Goal: Transaction & Acquisition: Download file/media

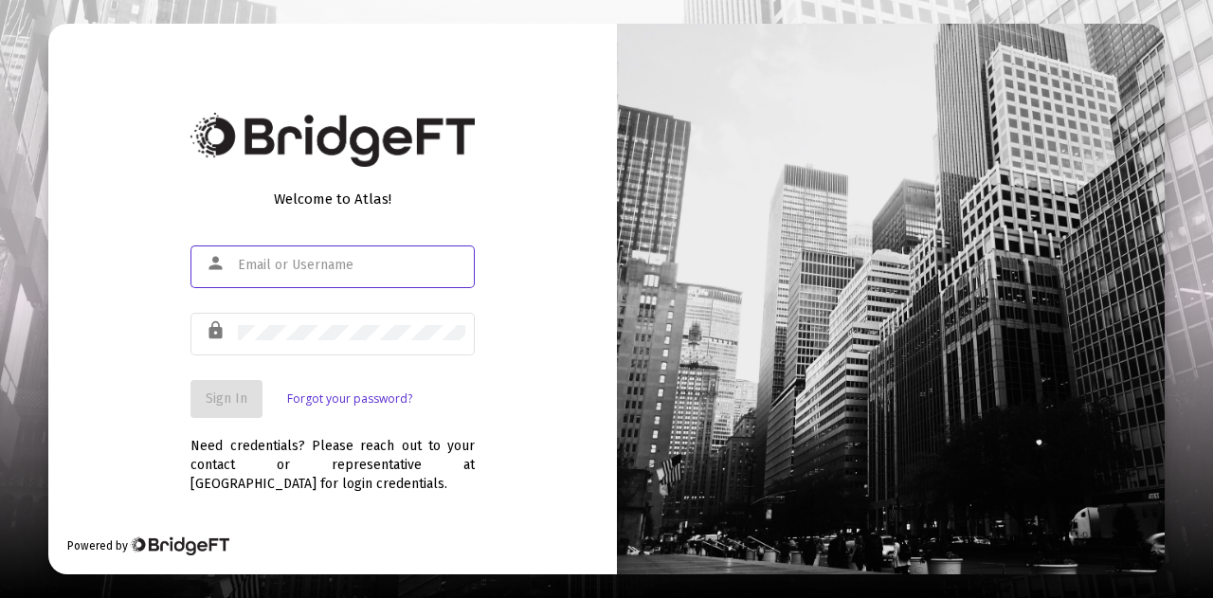
click at [319, 278] on div at bounding box center [351, 265] width 227 height 46
click at [318, 262] on input "text" at bounding box center [351, 265] width 227 height 15
type input "[PERSON_NAME][EMAIL_ADDRESS][DOMAIN_NAME]"
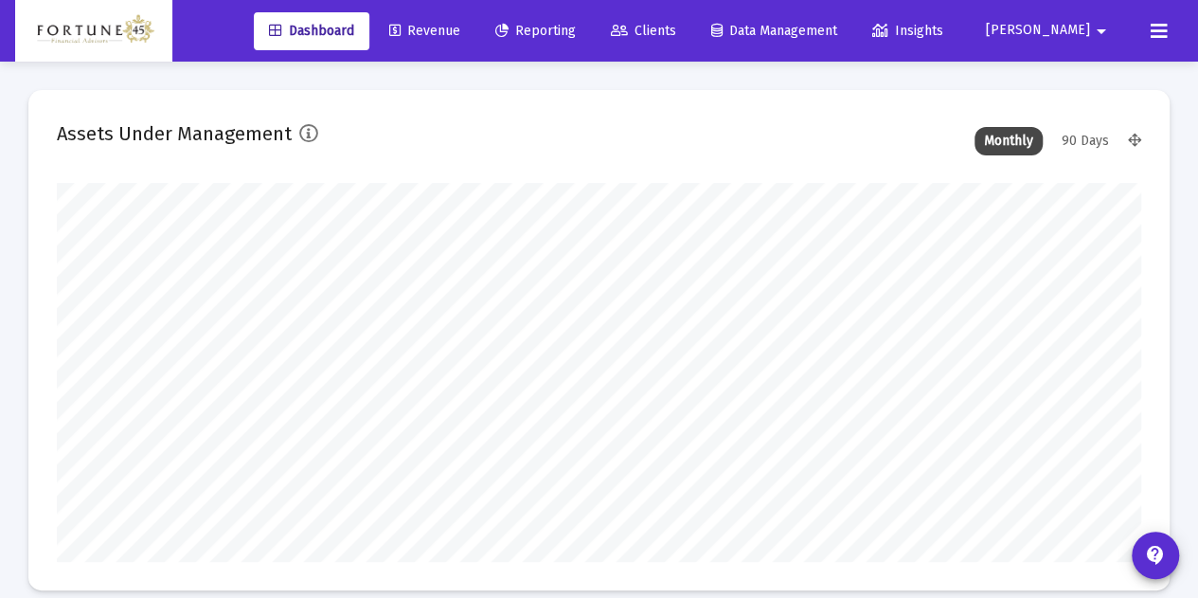
scroll to position [379, 582]
click at [676, 31] on span "Clients" at bounding box center [643, 31] width 65 height 16
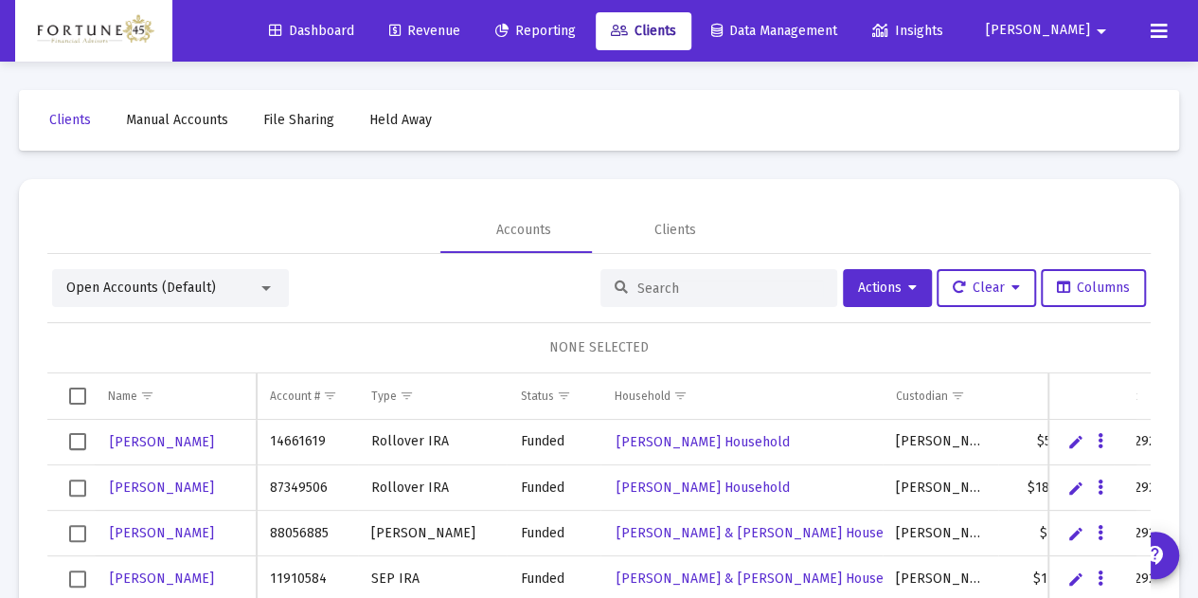
click at [638, 290] on input at bounding box center [731, 288] width 186 height 16
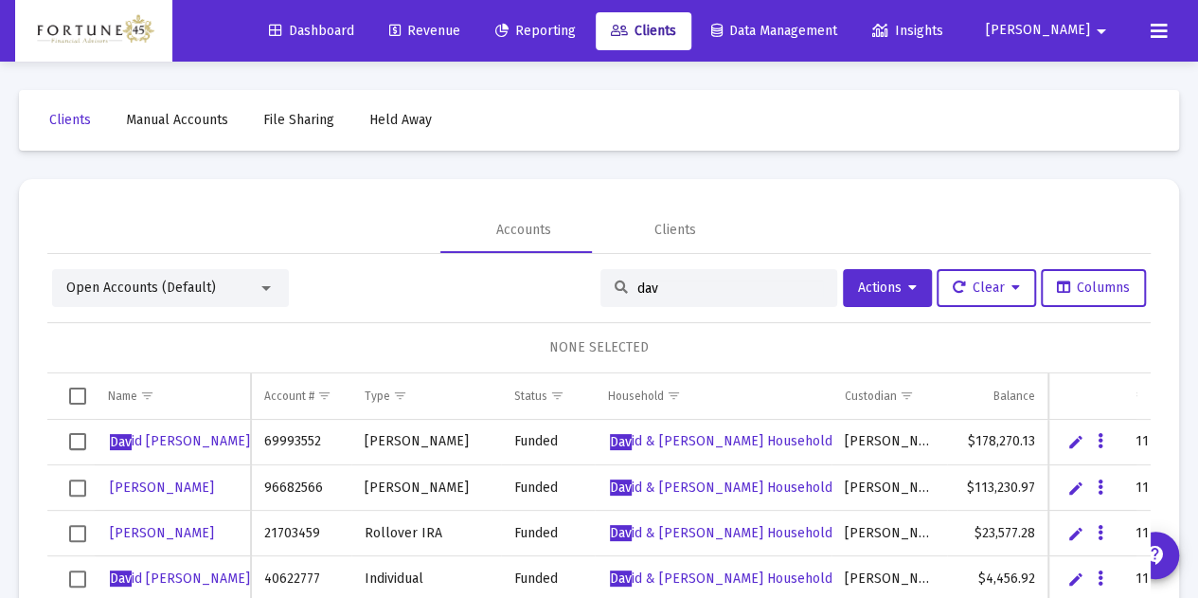
type input "dav"
click at [591, 20] on link "Reporting" at bounding box center [535, 31] width 111 height 38
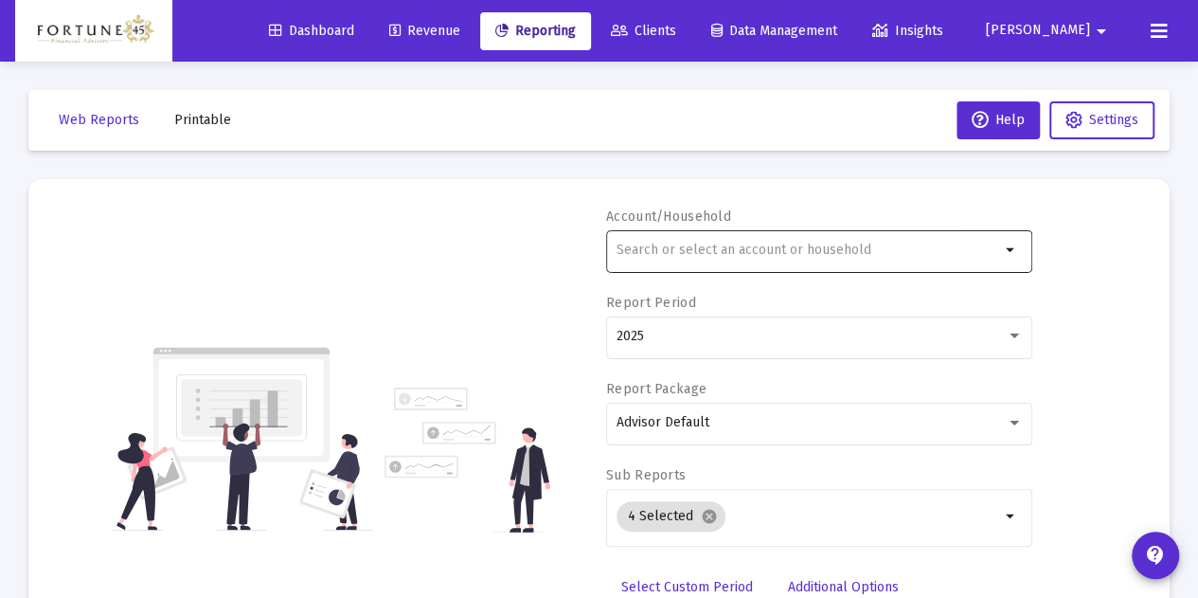
click at [701, 229] on div at bounding box center [809, 249] width 384 height 46
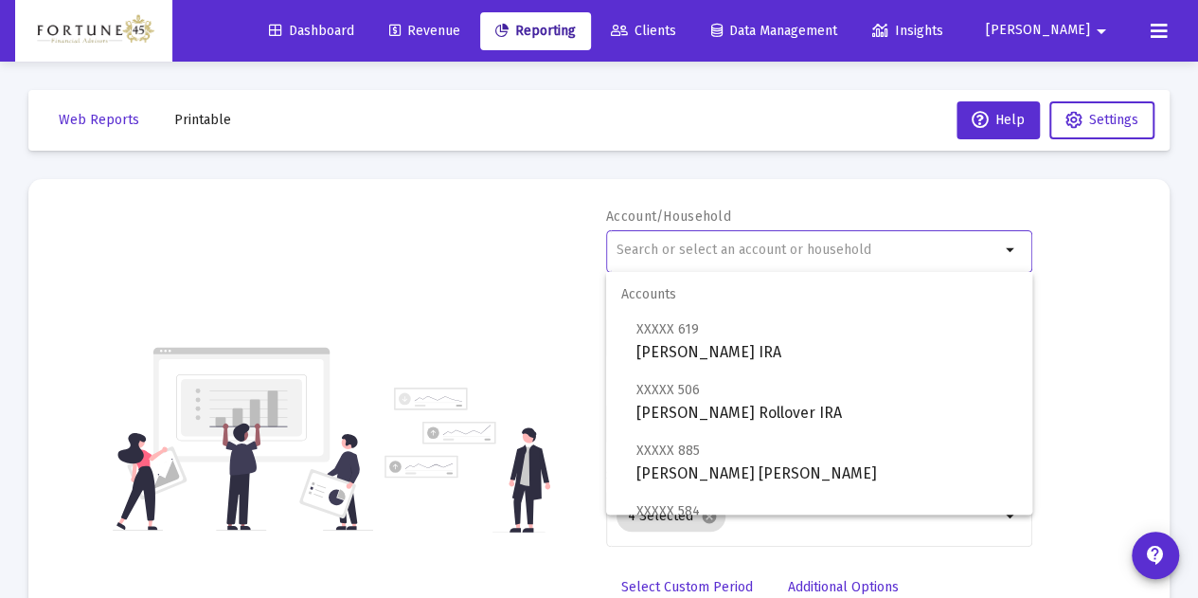
click at [707, 247] on input "text" at bounding box center [809, 250] width 384 height 15
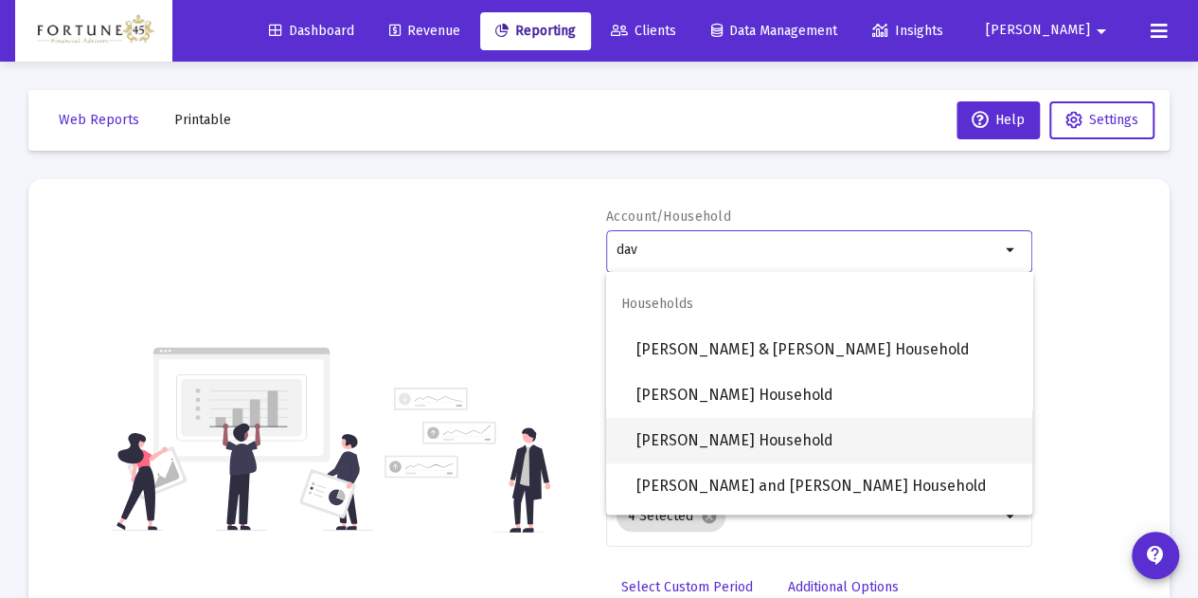
scroll to position [1152, 0]
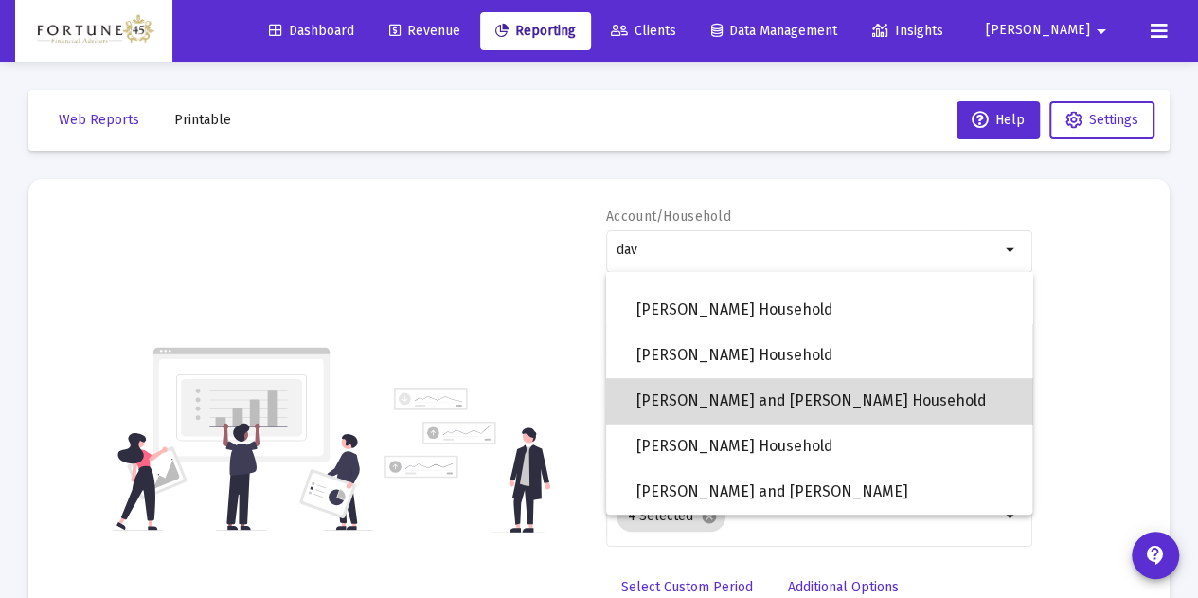
click at [844, 395] on span "[PERSON_NAME] and [PERSON_NAME] Household" at bounding box center [827, 400] width 381 height 45
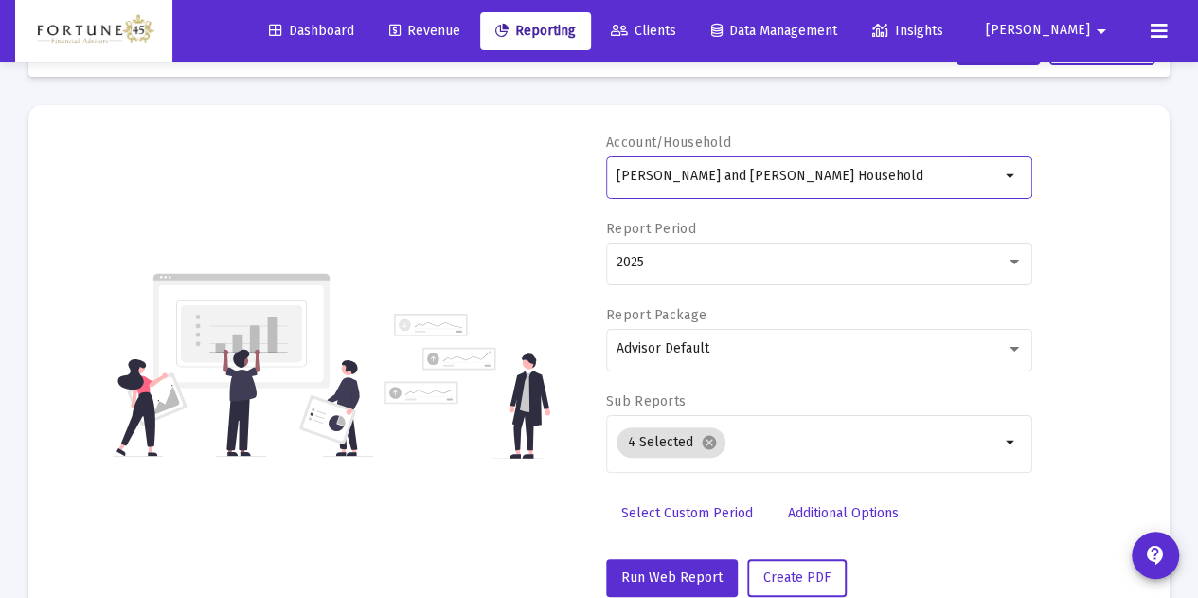
scroll to position [95, 0]
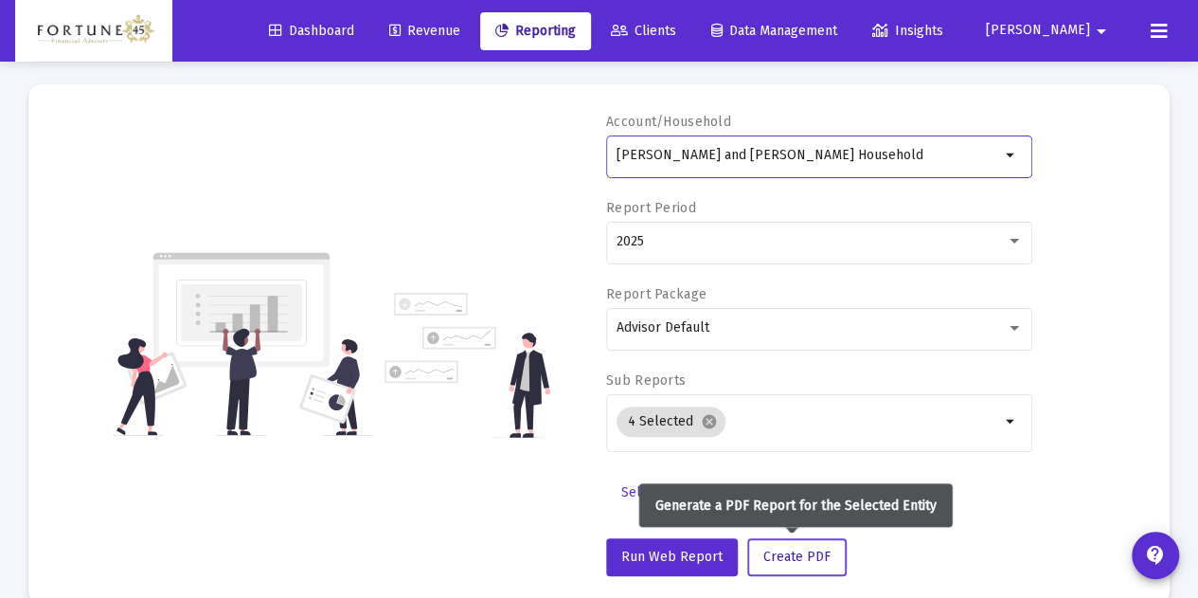
click at [813, 549] on span "Create PDF" at bounding box center [797, 557] width 67 height 16
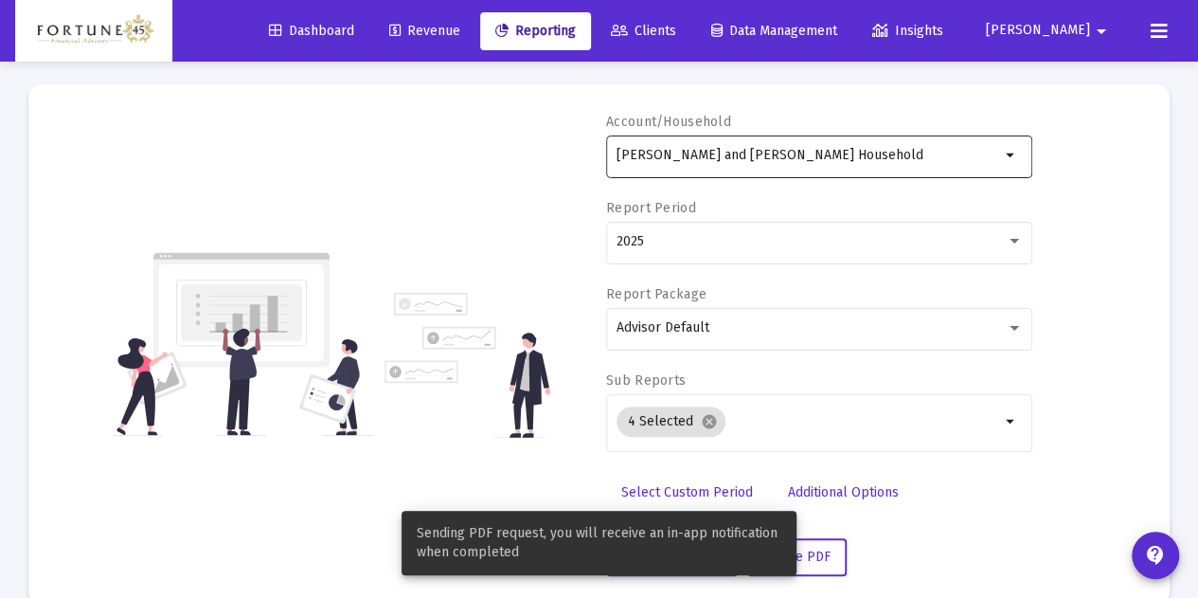
click at [777, 158] on input "[PERSON_NAME] and [PERSON_NAME] Household" at bounding box center [809, 155] width 384 height 15
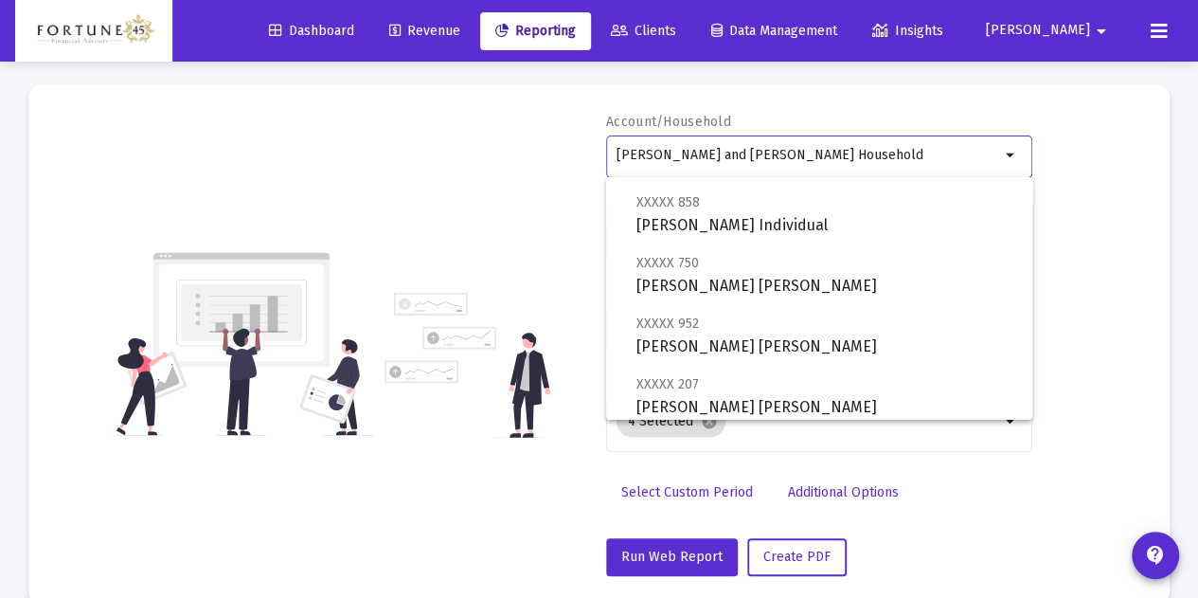
scroll to position [189, 0]
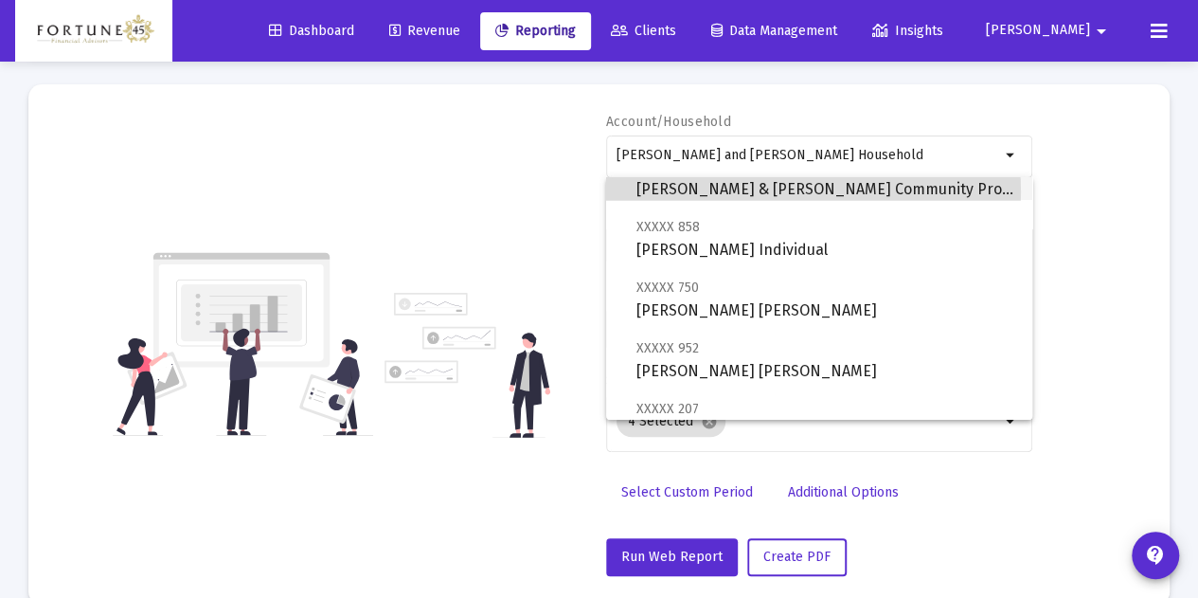
click at [786, 192] on span "XXXXX 820 [PERSON_NAME] & [PERSON_NAME] Community Property" at bounding box center [827, 177] width 381 height 46
type input "[PERSON_NAME] & [PERSON_NAME] Community Property"
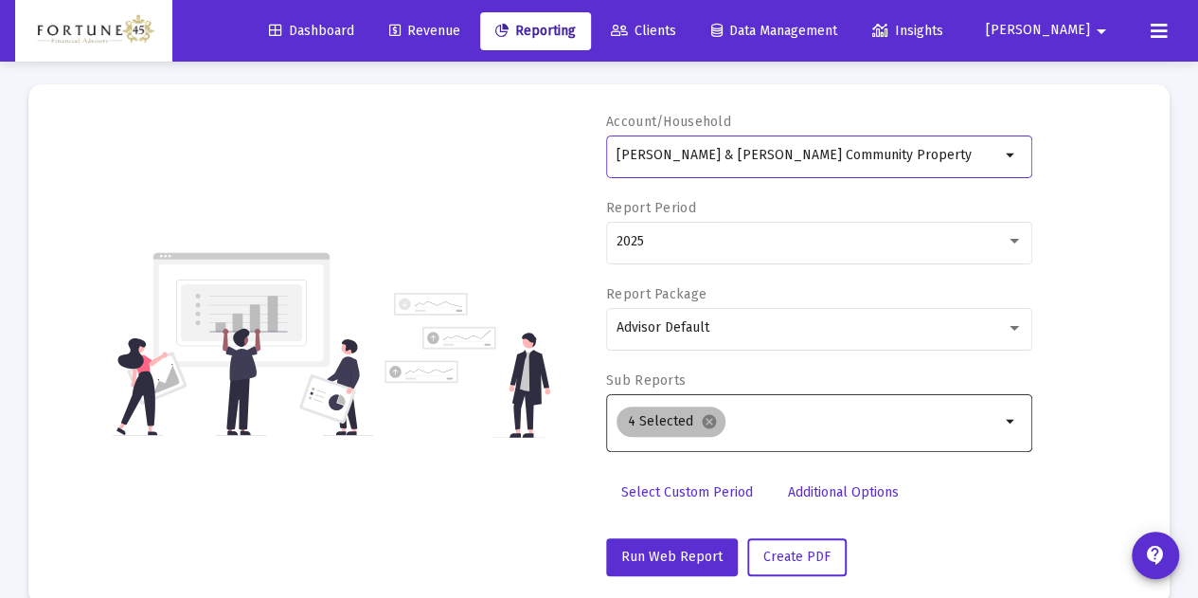
click at [701, 435] on mat-chip "4 Selected cancel" at bounding box center [671, 421] width 109 height 30
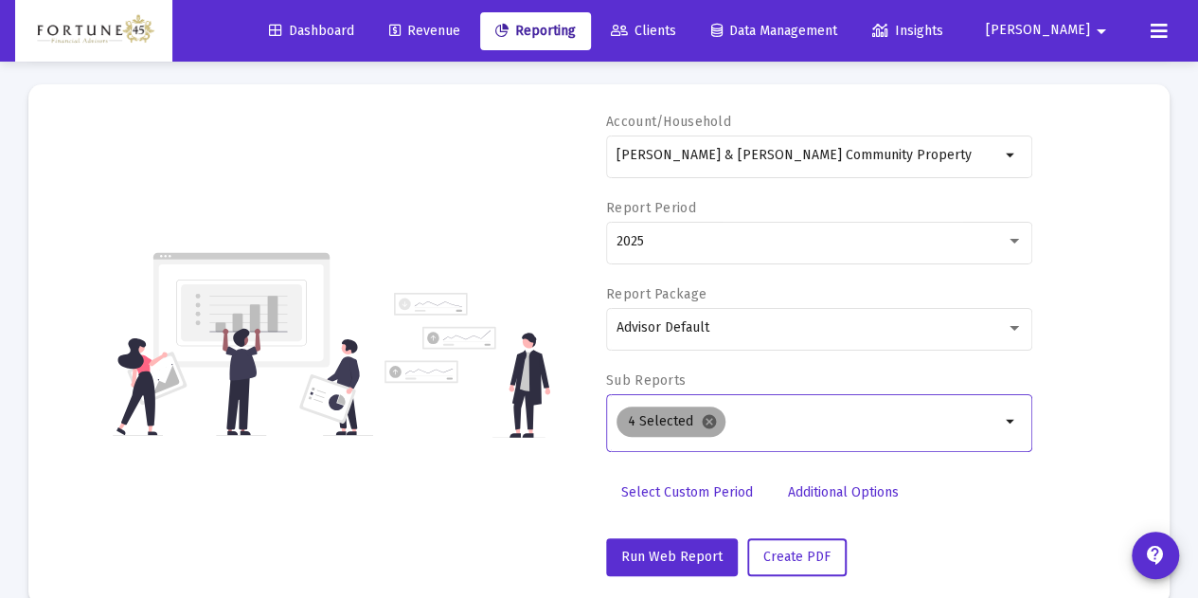
click at [711, 418] on mat-icon "cancel" at bounding box center [709, 421] width 17 height 17
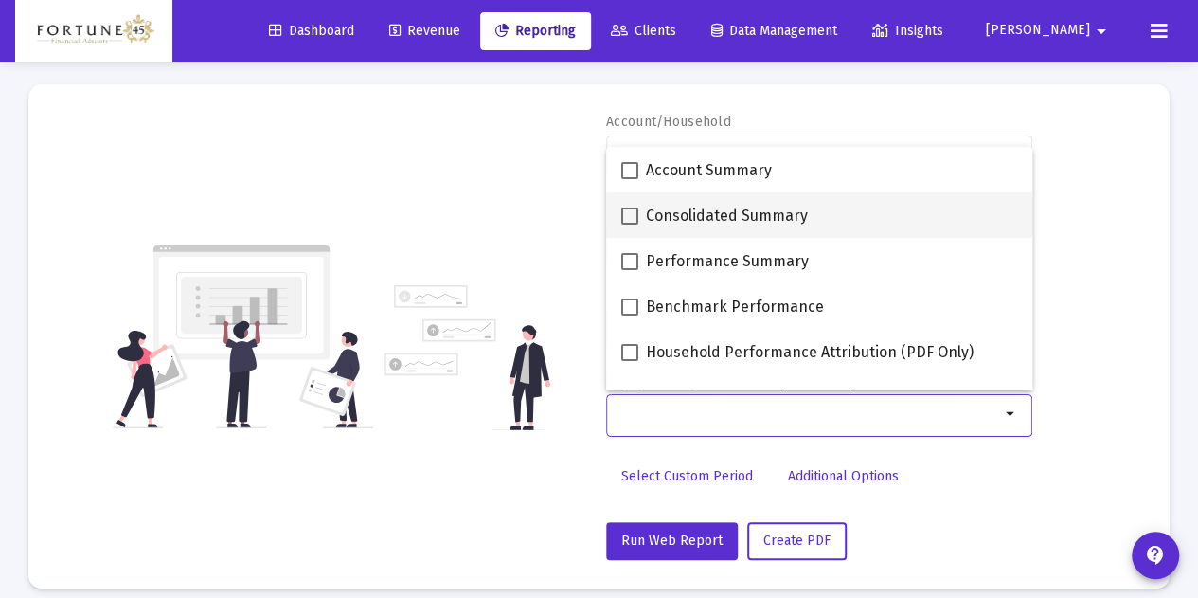
click at [730, 216] on span "Consolidated Summary" at bounding box center [727, 216] width 162 height 23
click at [630, 225] on input "Consolidated Summary" at bounding box center [629, 225] width 1 height 1
checkbox input "true"
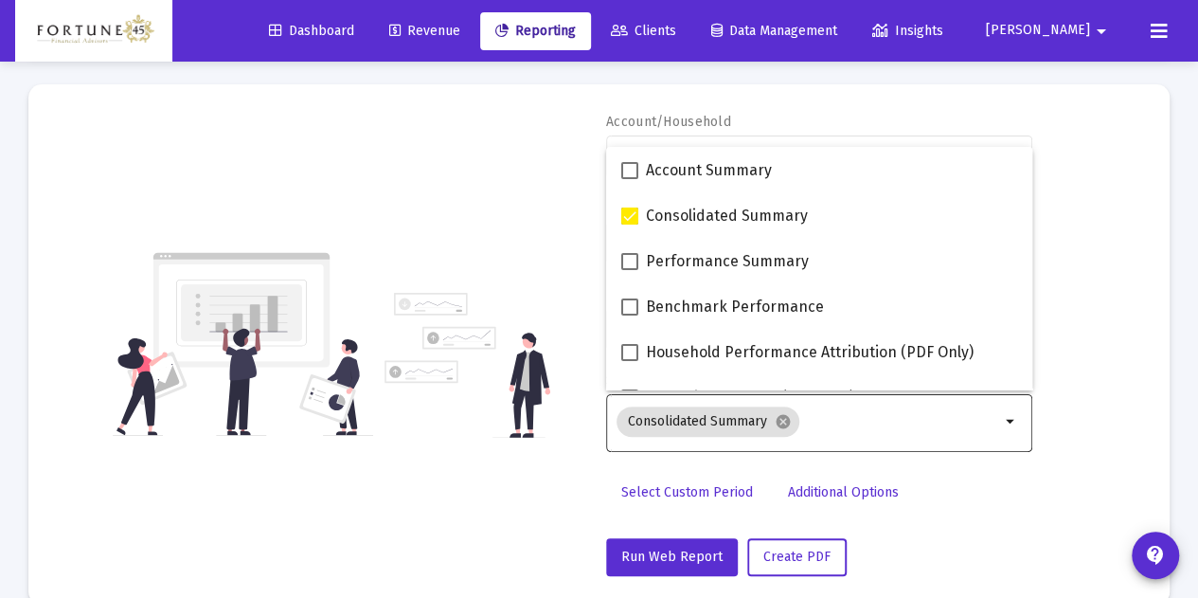
click at [549, 236] on div "Account/Household [PERSON_NAME] & [PERSON_NAME] Community Property arrow_drop_d…" at bounding box center [599, 344] width 1085 height 463
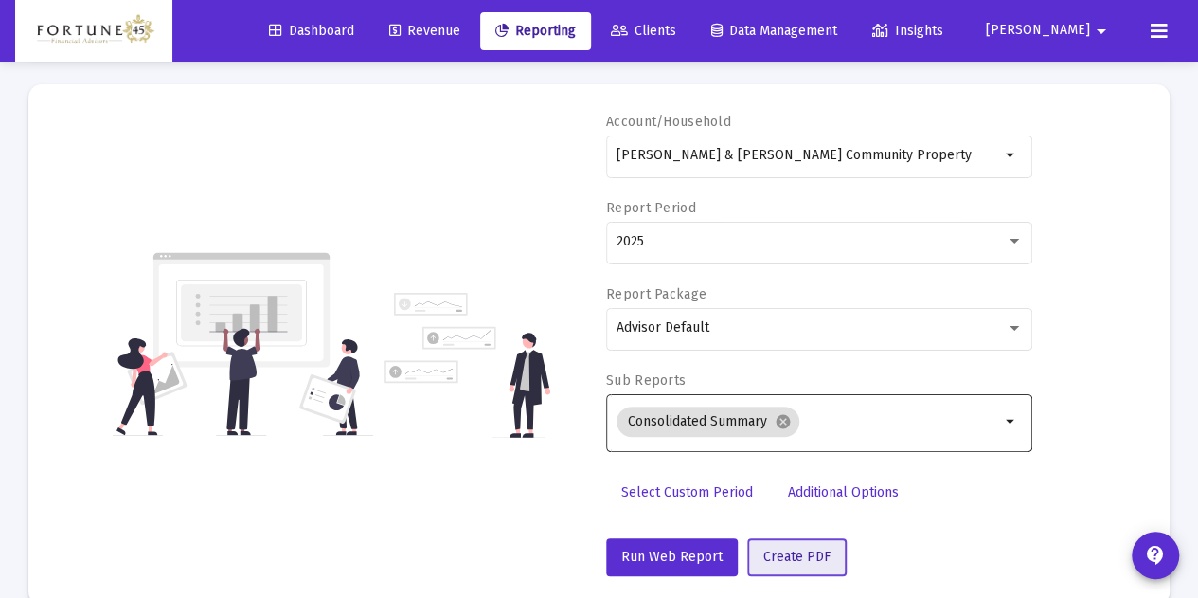
click at [817, 561] on span "Create PDF" at bounding box center [797, 557] width 67 height 16
click at [793, 539] on button "Create PDF" at bounding box center [797, 557] width 99 height 38
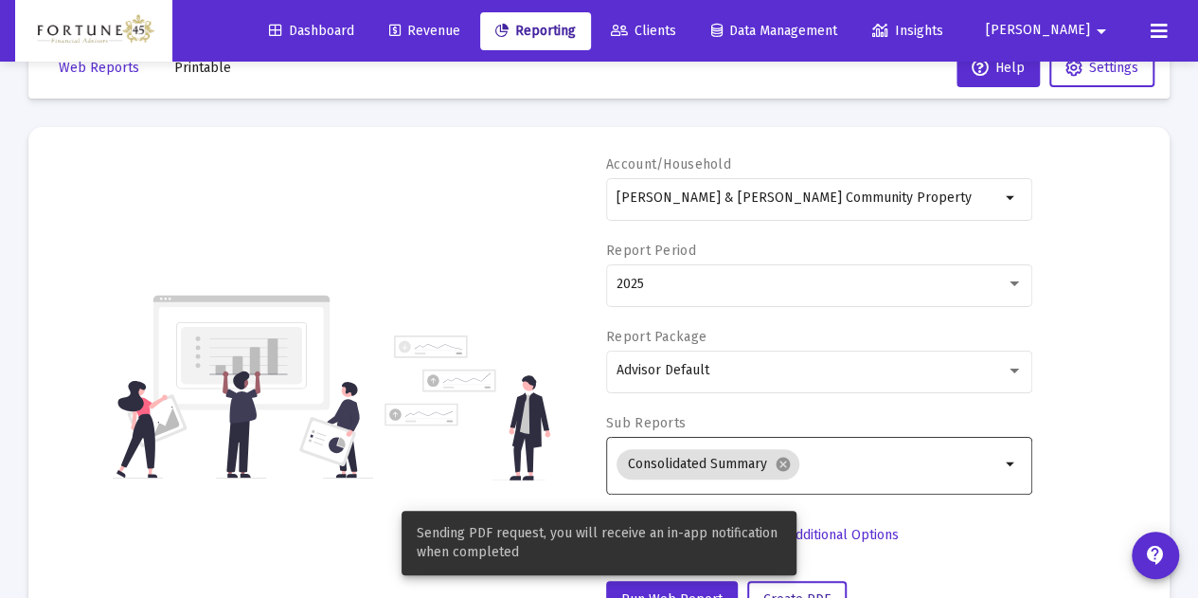
scroll to position [0, 0]
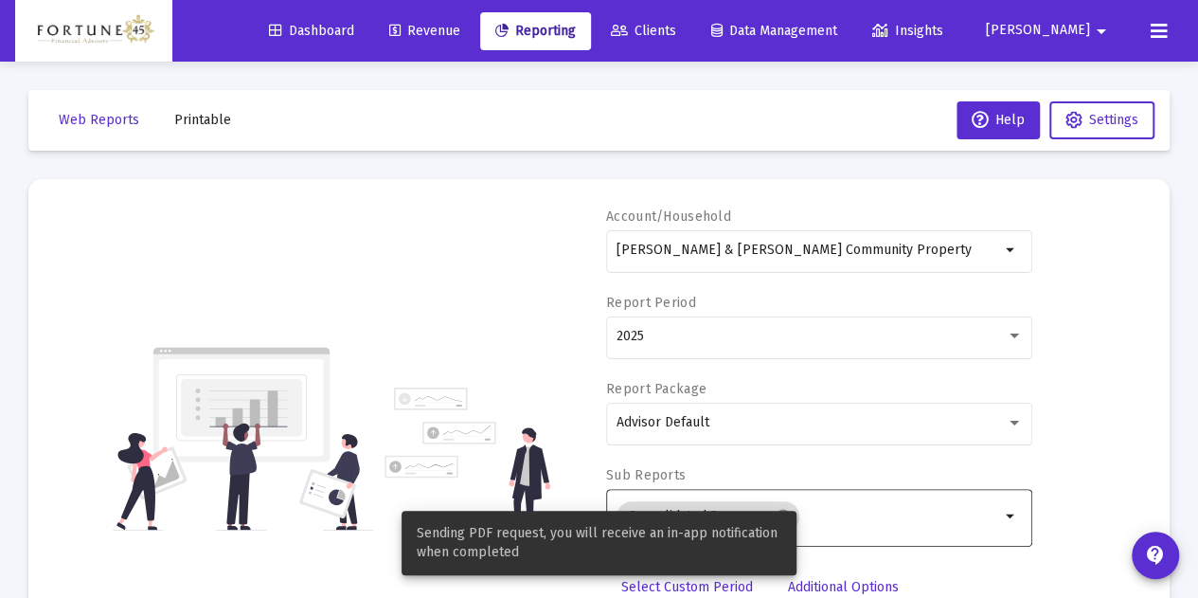
click at [215, 118] on span "Printable" at bounding box center [202, 120] width 57 height 16
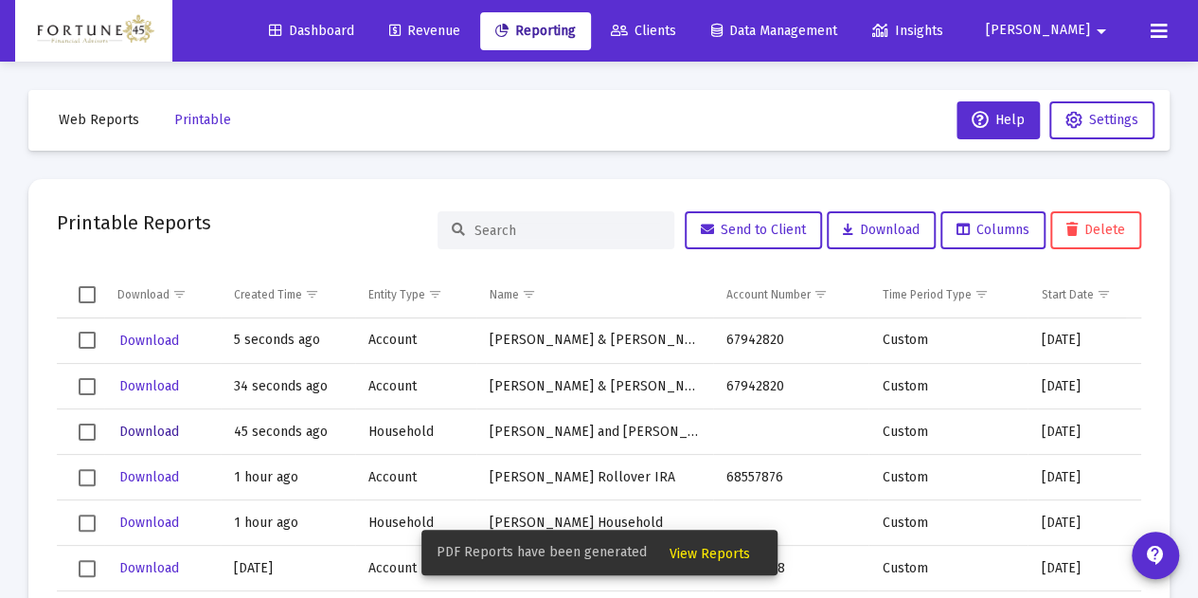
click at [151, 437] on span "Download" at bounding box center [149, 431] width 60 height 16
click at [161, 381] on span "Download" at bounding box center [149, 386] width 60 height 16
